Goal: Check status: Check status

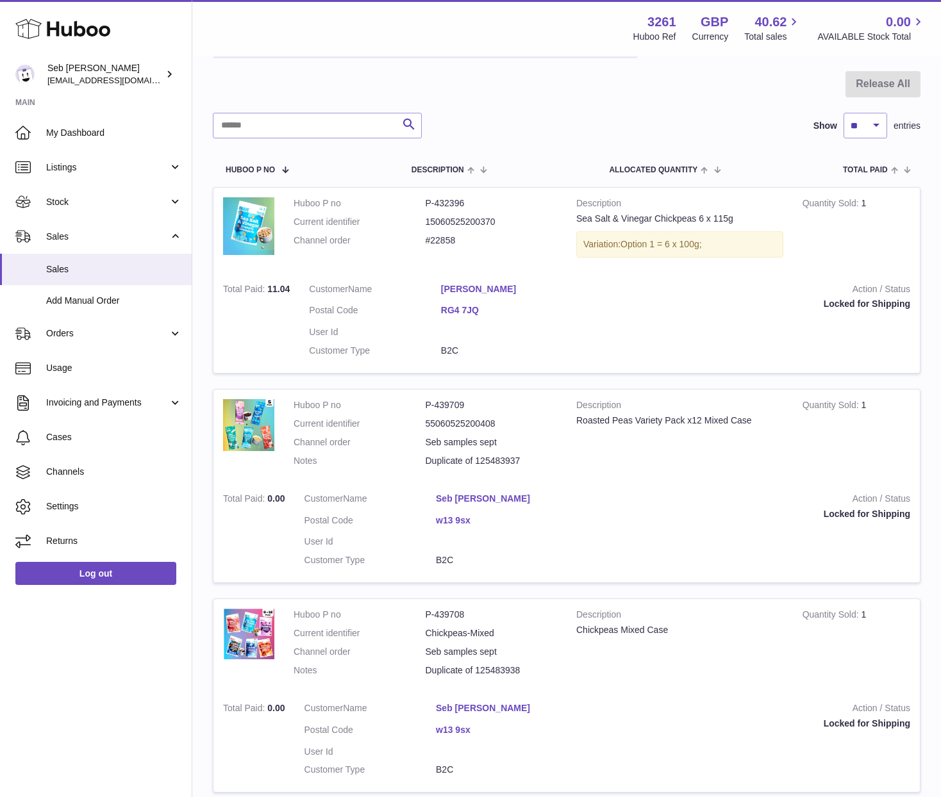
scroll to position [60, 0]
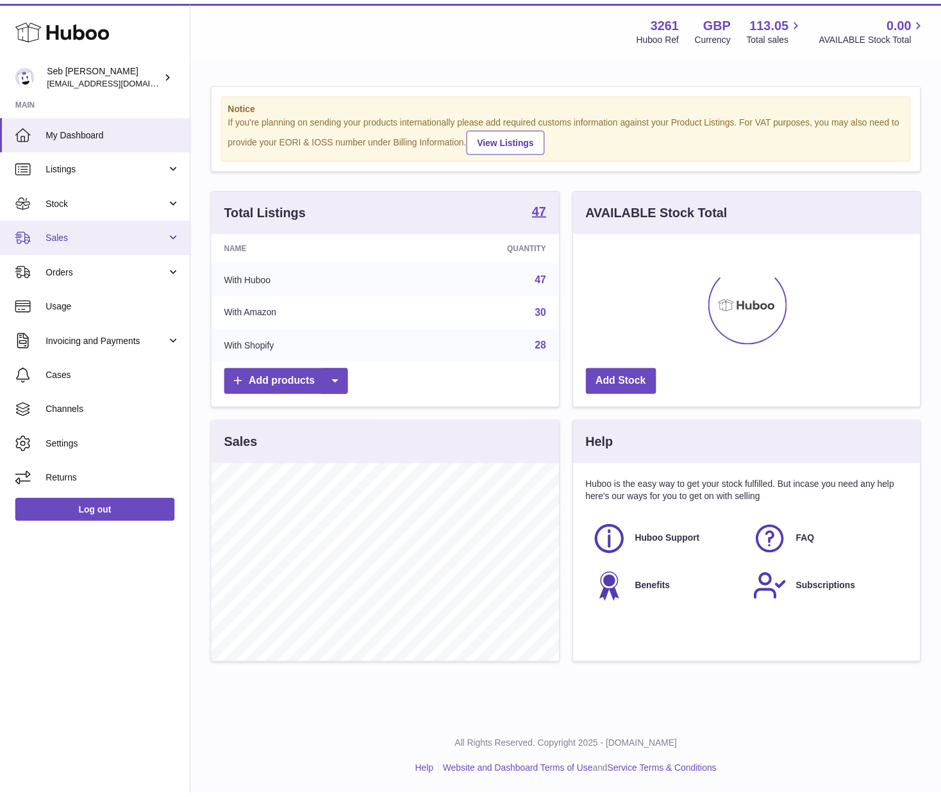
scroll to position [640679, 640533]
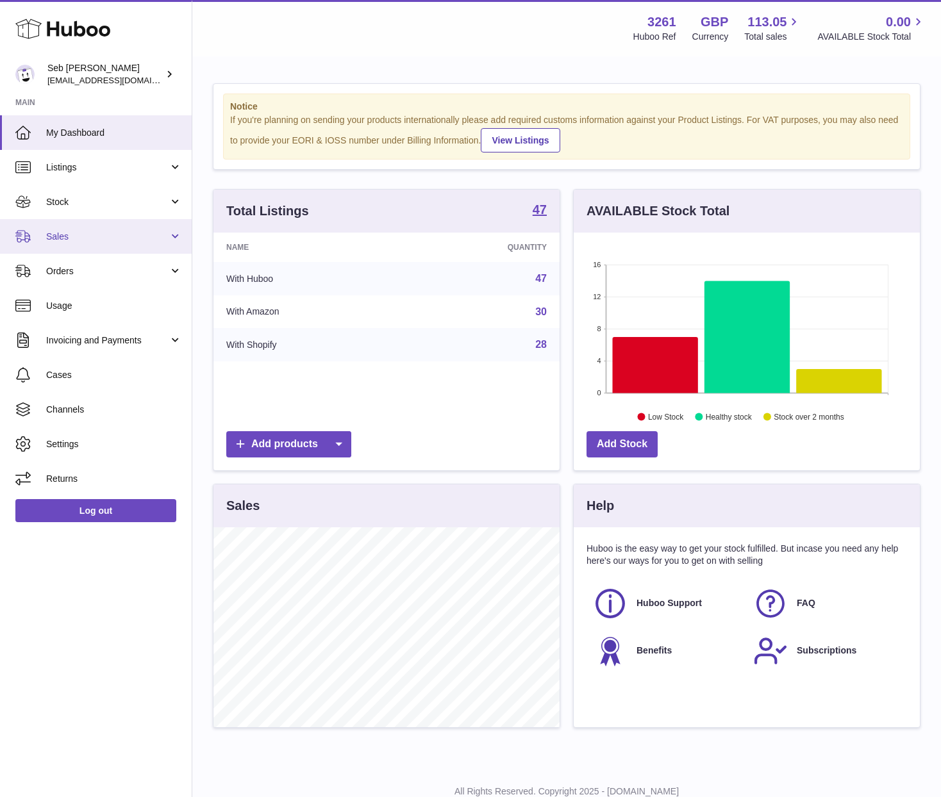
click at [87, 236] on span "Sales" at bounding box center [107, 237] width 122 height 12
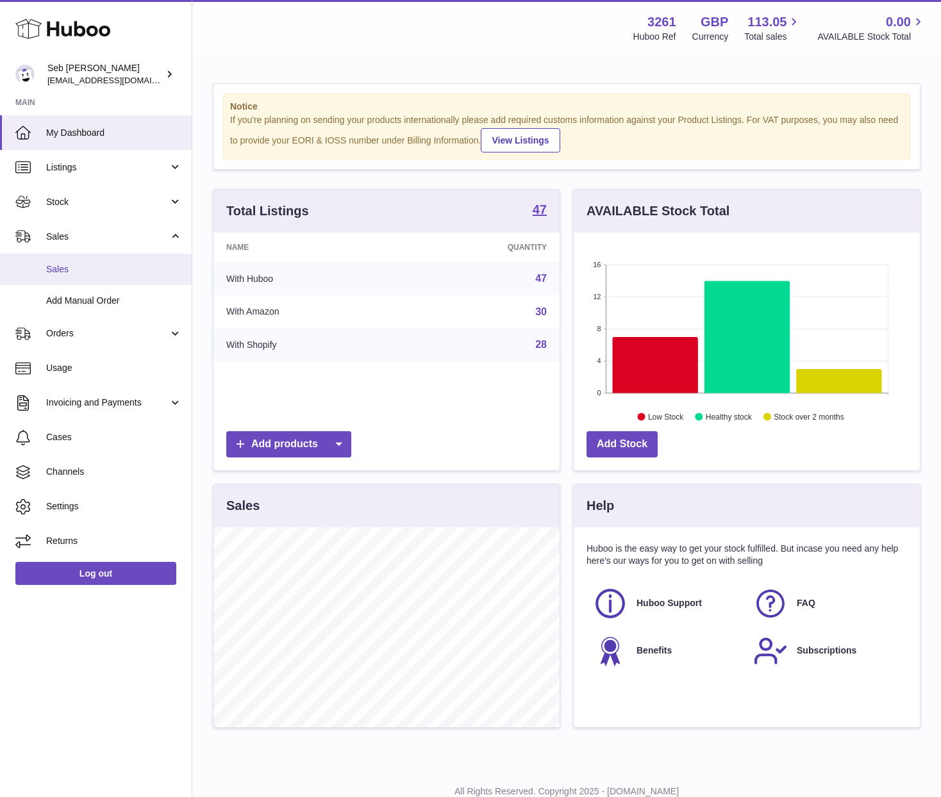
click at [95, 263] on span "Sales" at bounding box center [114, 269] width 136 height 12
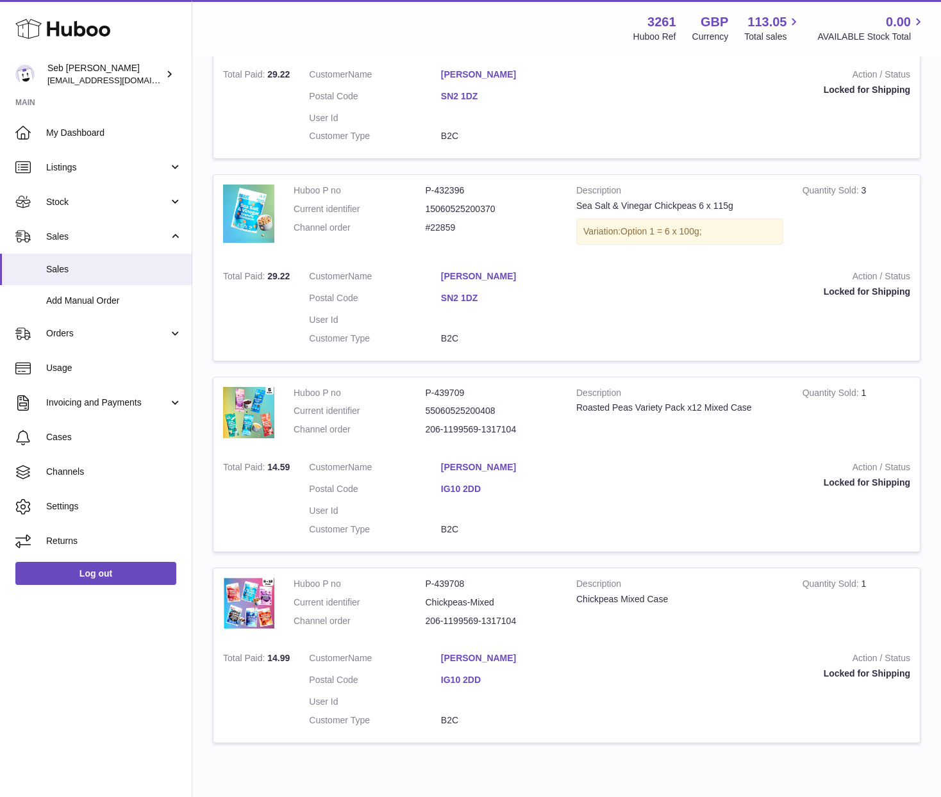
scroll to position [772, 0]
